Goal: Find specific page/section: Find specific page/section

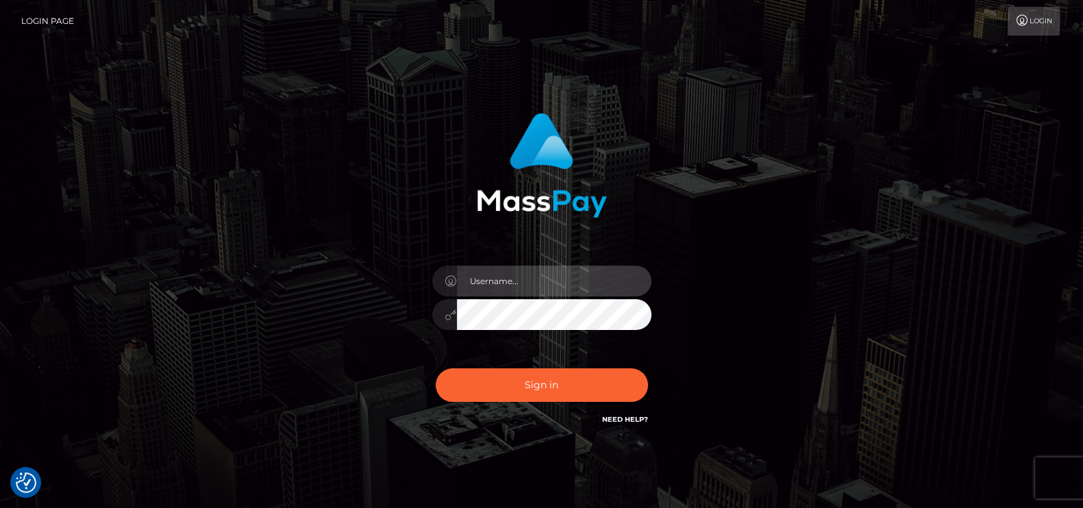
type input "petros.kidane"
click at [573, 403] on div "Sign in Need Help?" at bounding box center [542, 390] width 240 height 61
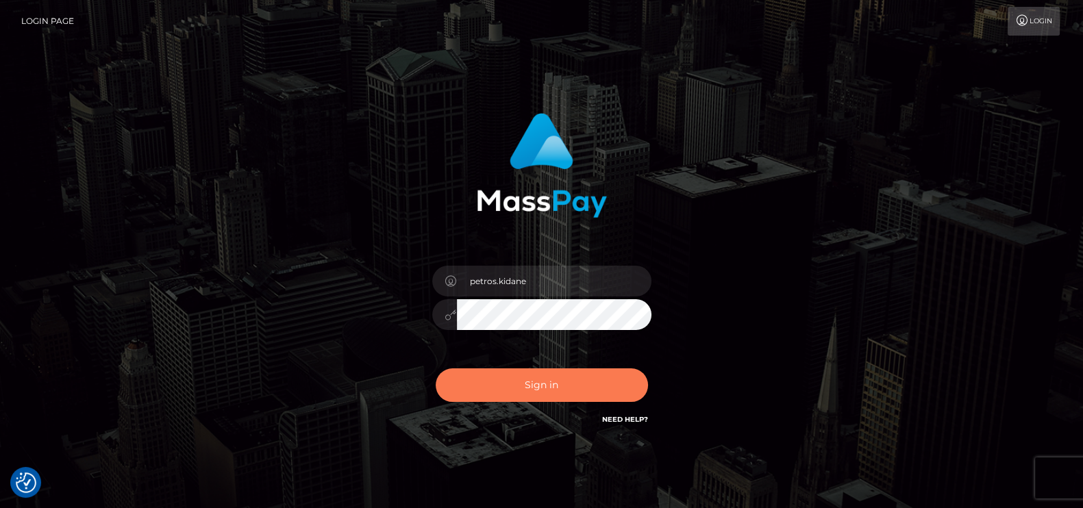
click at [573, 397] on button "Sign in" at bounding box center [542, 385] width 212 height 34
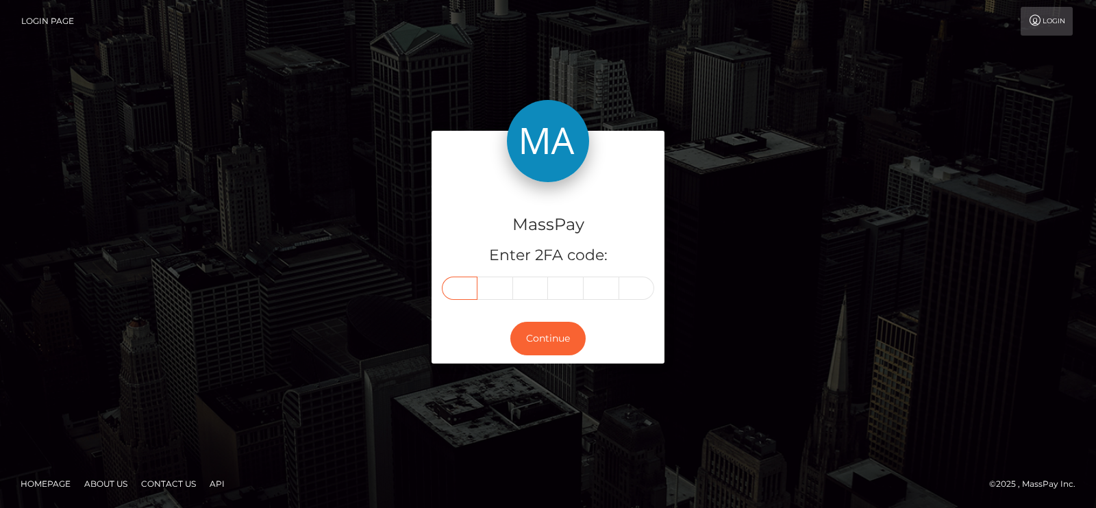
click at [470, 286] on input "text" at bounding box center [460, 288] width 36 height 23
type input "9"
type input "8"
type input "9"
type input "5"
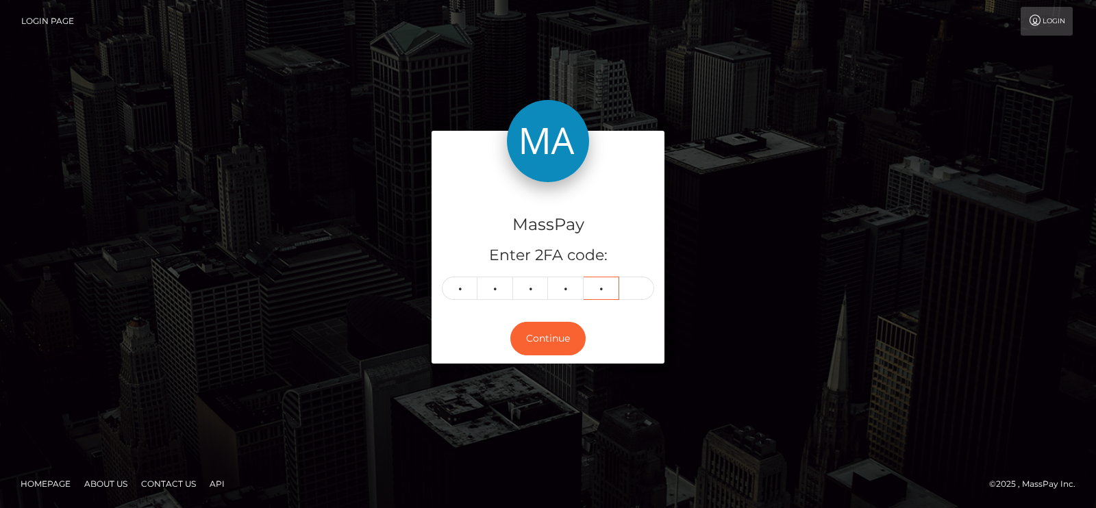
type input "2"
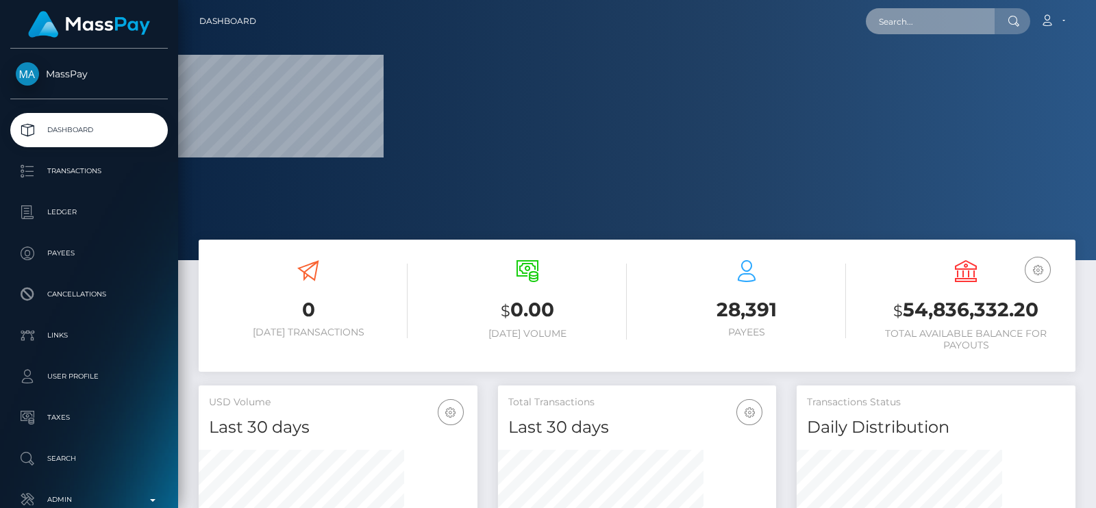
click at [907, 13] on input "text" at bounding box center [930, 21] width 129 height 26
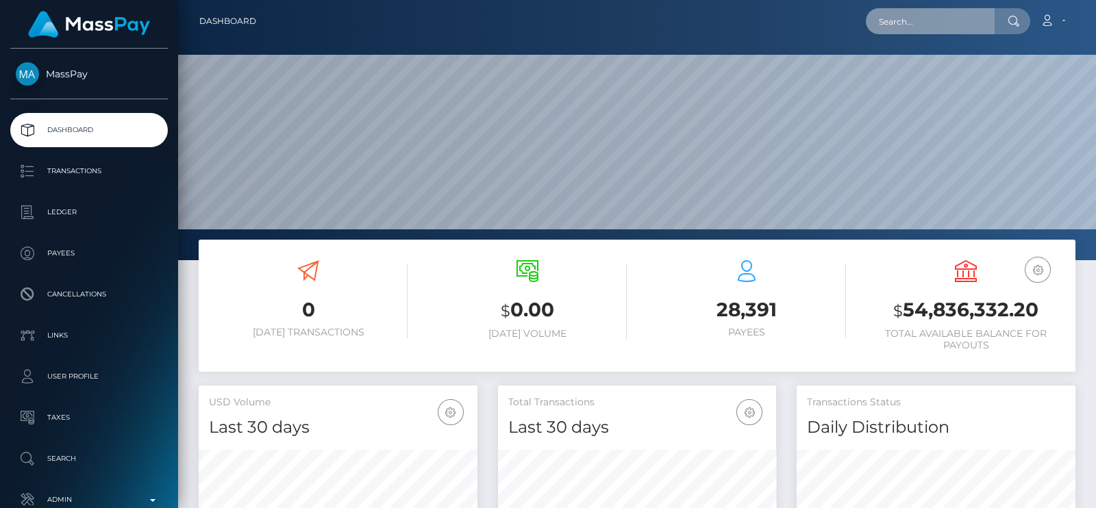
scroll to position [242, 278]
paste input "[EMAIL_ADDRESS][DOMAIN_NAME]"
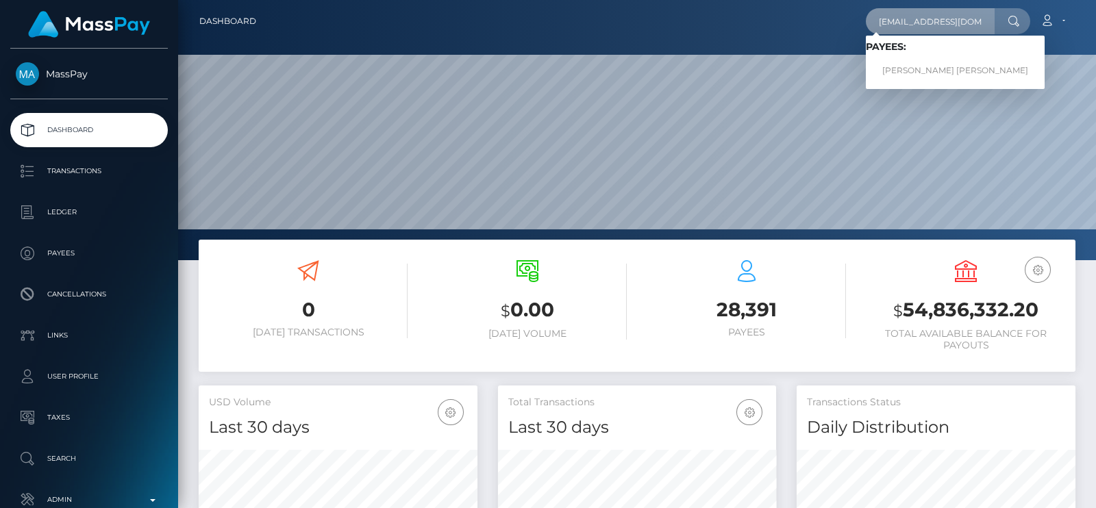
type input "[EMAIL_ADDRESS][DOMAIN_NAME]"
drag, startPoint x: 931, startPoint y: 69, endPoint x: 920, endPoint y: 70, distance: 10.3
click at [920, 70] on link "carol marcela castano aristizabal" at bounding box center [955, 70] width 179 height 25
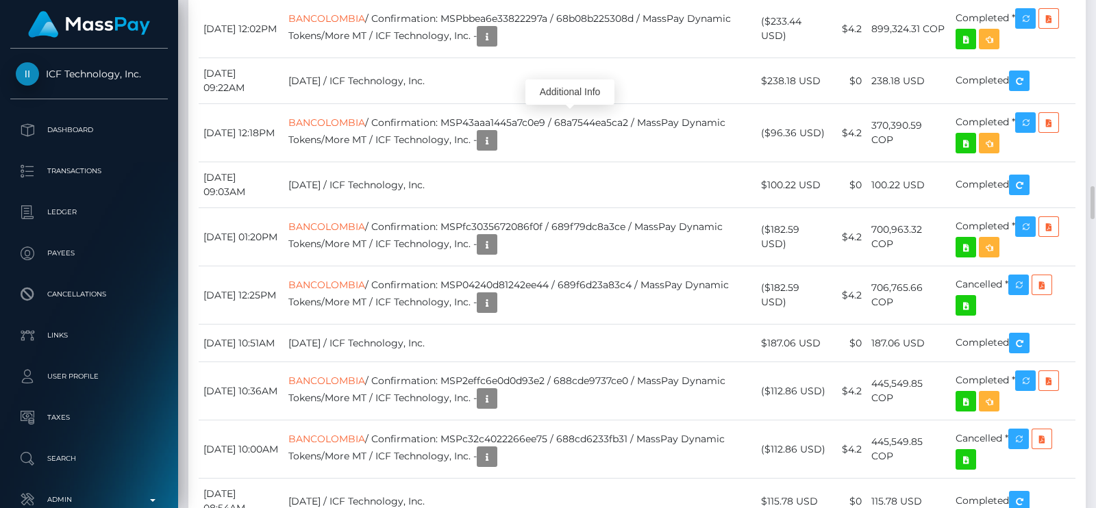
scroll to position [164, 278]
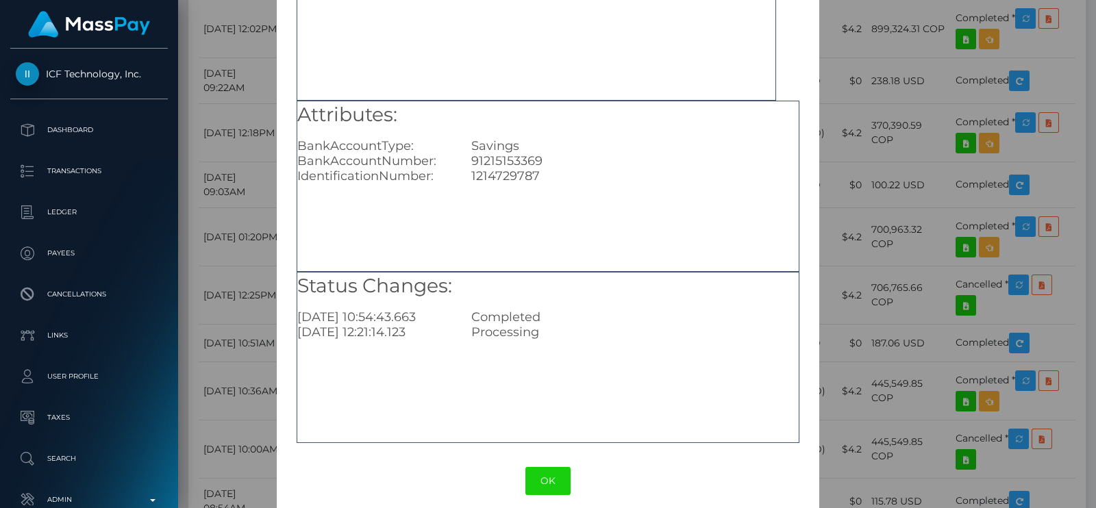
scroll to position [143, 0]
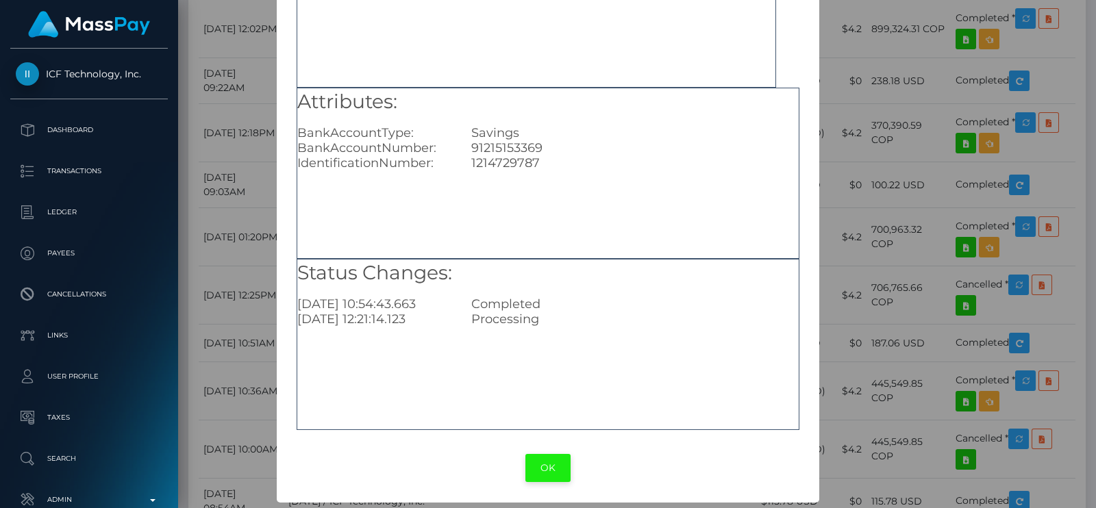
click at [551, 467] on button "OK" at bounding box center [547, 468] width 45 height 28
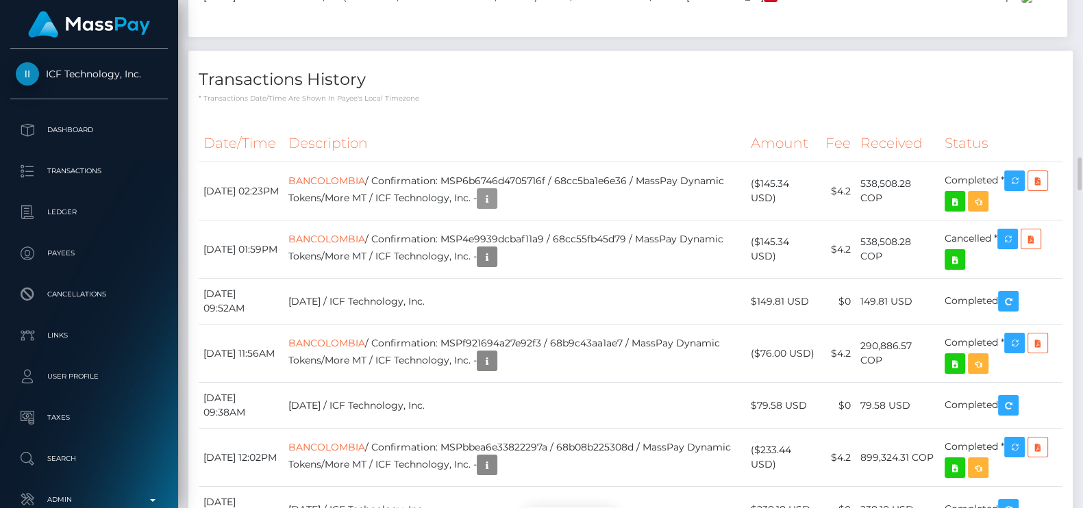
scroll to position [684682, 684572]
